Goal: Find specific page/section: Find specific page/section

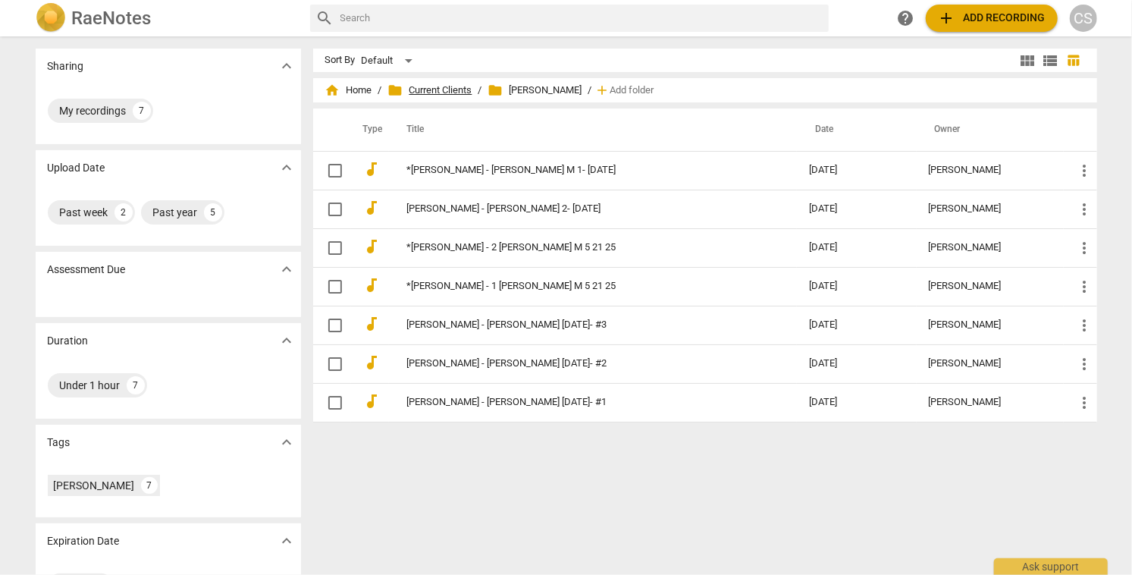
click at [444, 86] on span "folder Current Clients" at bounding box center [430, 90] width 84 height 15
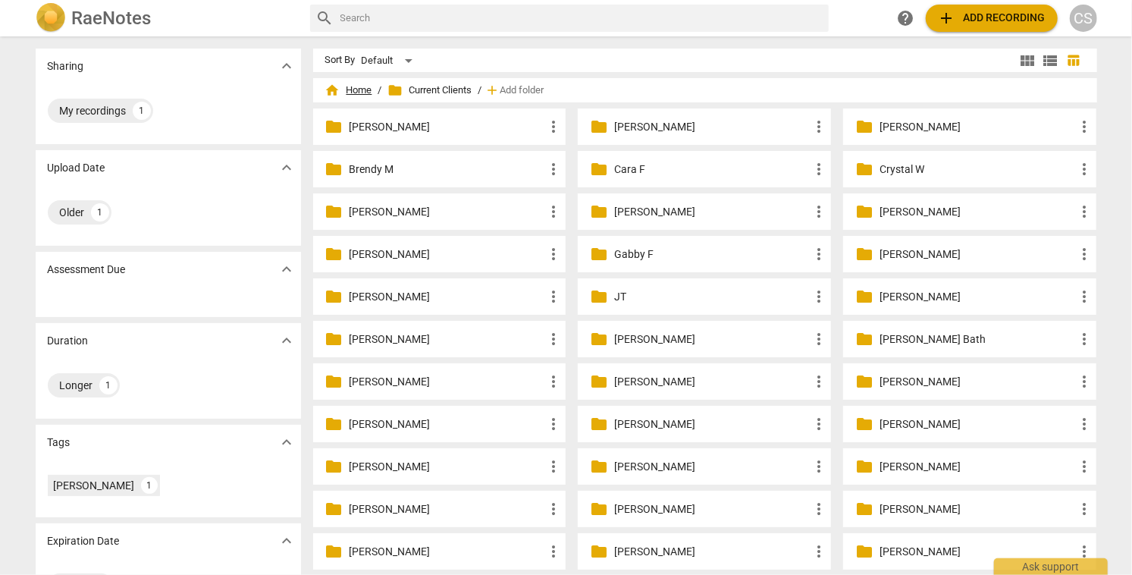
click at [356, 90] on span "home Home" at bounding box center [348, 90] width 47 height 15
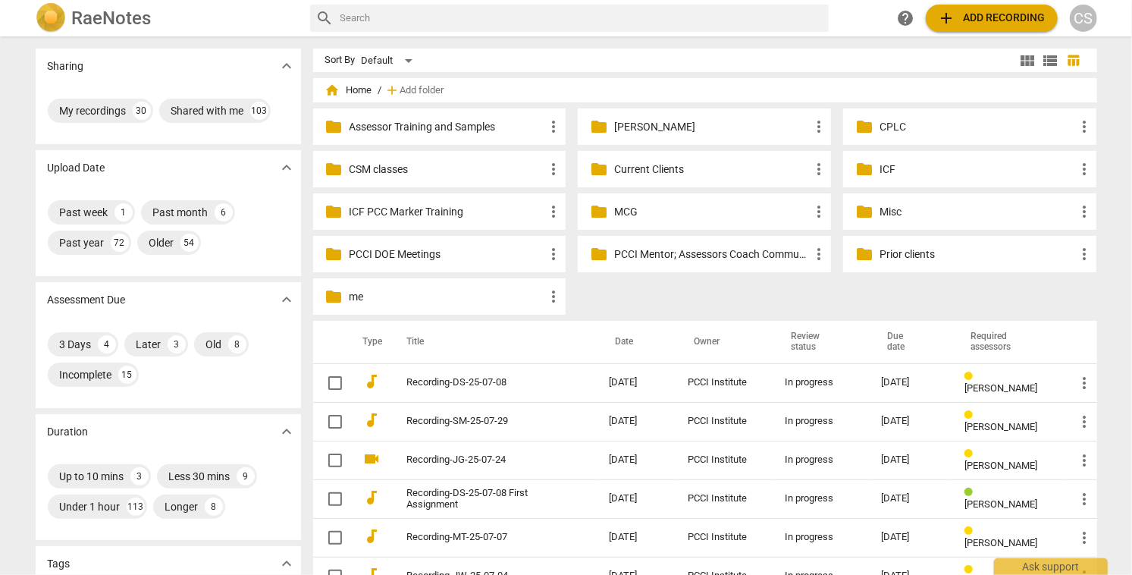
click at [358, 296] on p "me" at bounding box center [448, 297] width 196 height 16
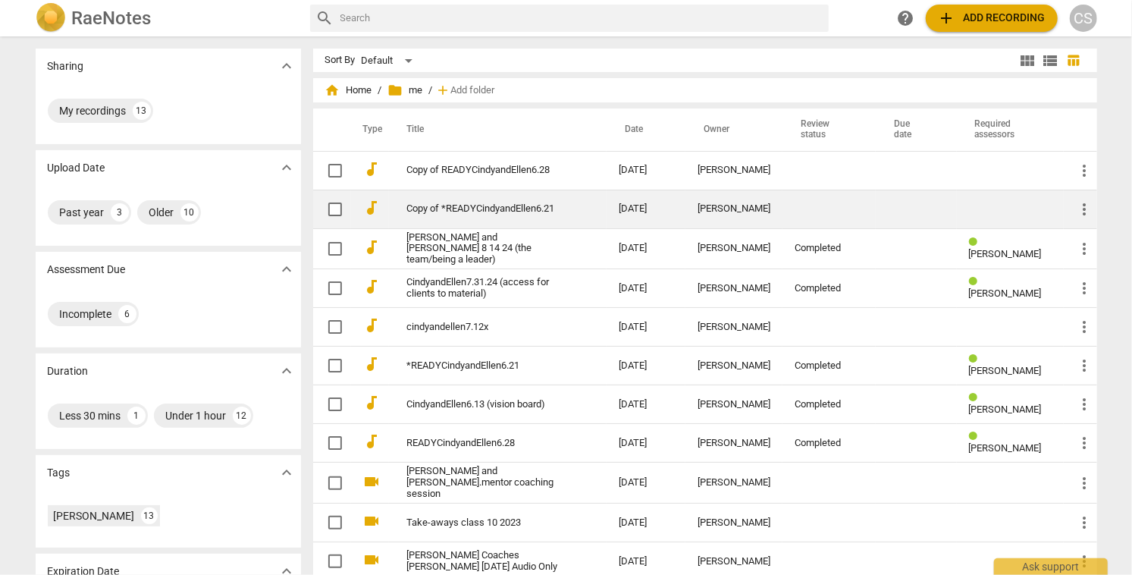
click at [516, 212] on link "Copy of *READYCindyandEllen6.21" at bounding box center [485, 208] width 157 height 11
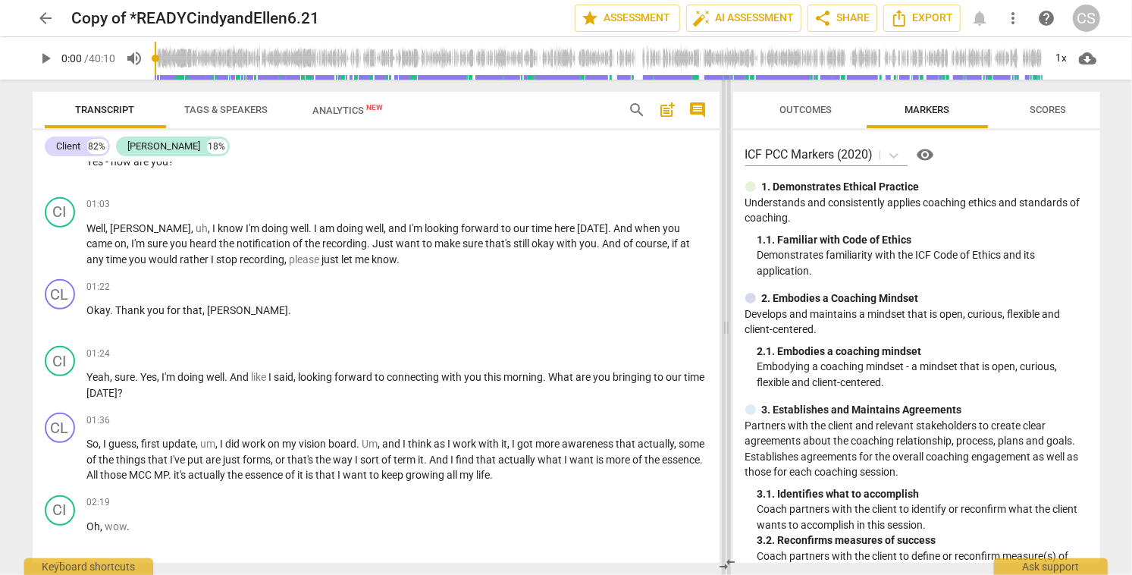
scroll to position [515, 0]
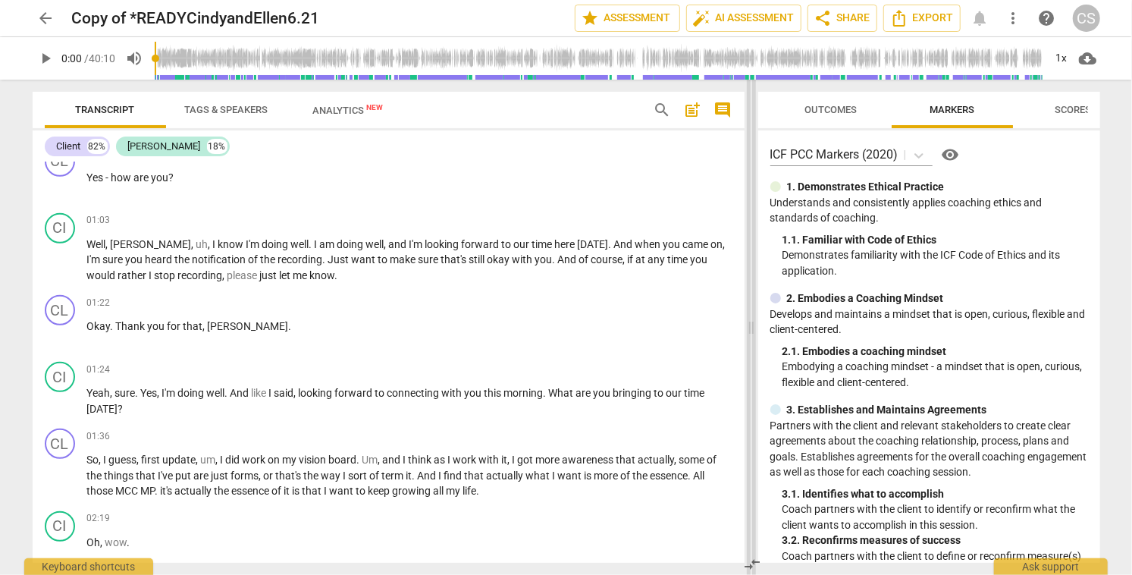
drag, startPoint x: 564, startPoint y: 324, endPoint x: 750, endPoint y: 331, distance: 185.9
click at [750, 331] on span at bounding box center [751, 327] width 9 height 495
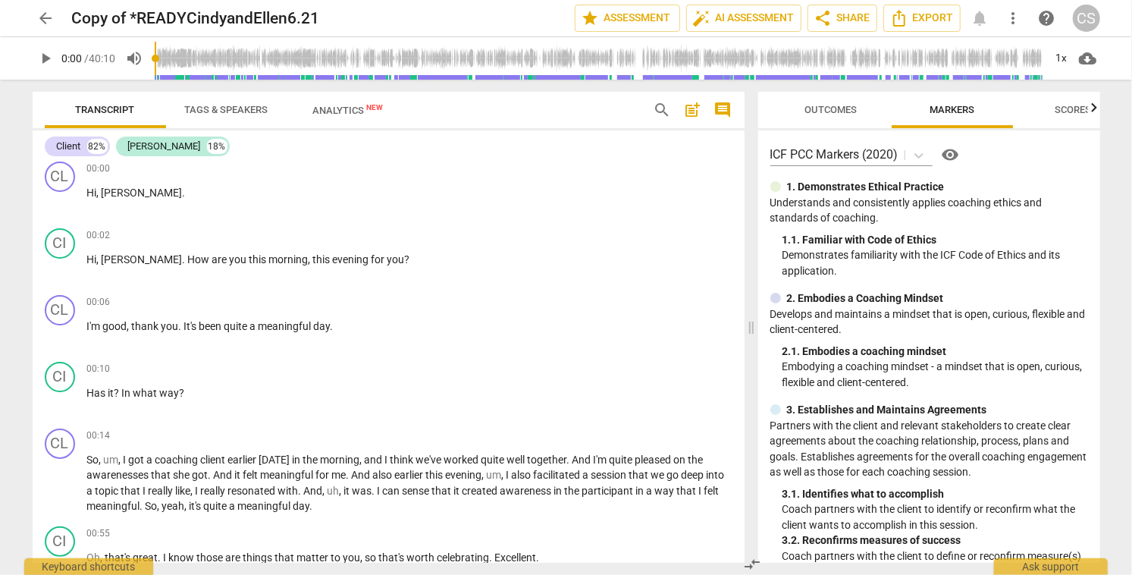
scroll to position [70, 0]
click at [42, 23] on span "arrow_back" at bounding box center [46, 18] width 18 height 18
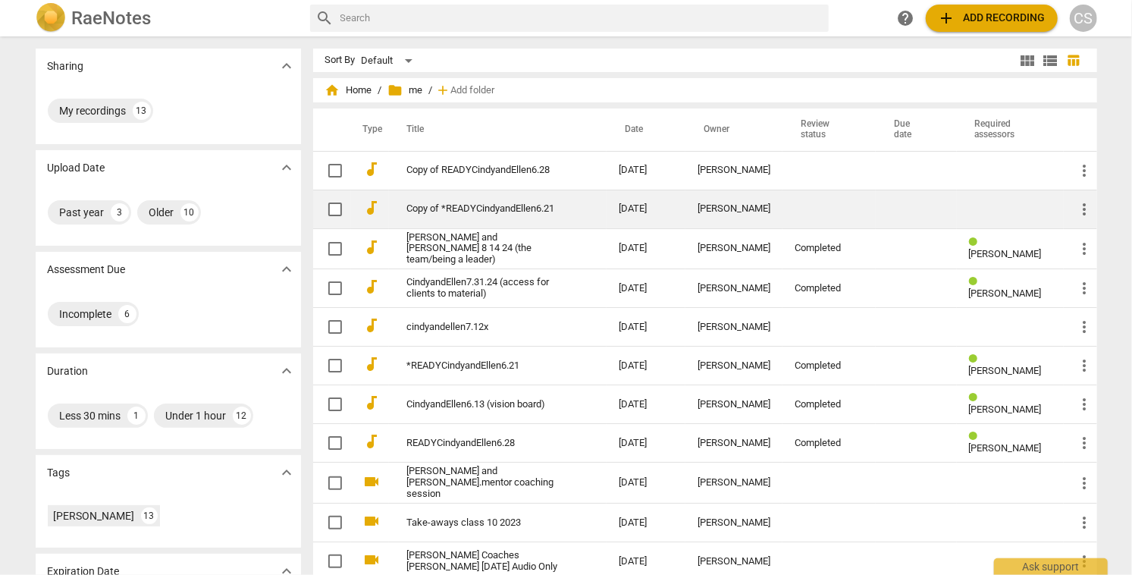
click at [483, 204] on link "Copy of *READYCindyandEllen6.21" at bounding box center [485, 208] width 157 height 11
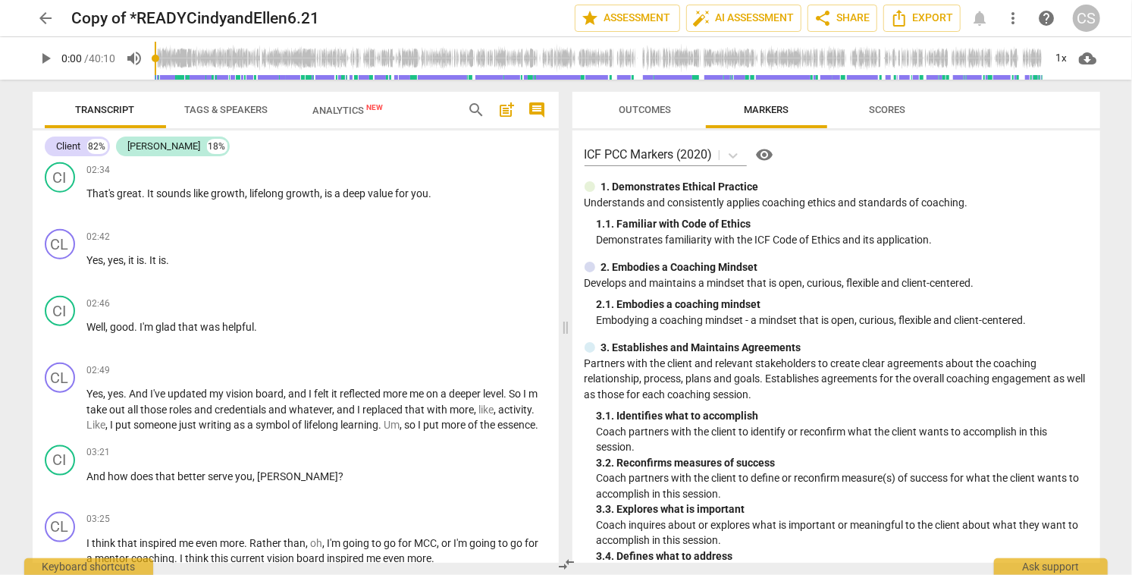
scroll to position [1046, 0]
